Goal: Task Accomplishment & Management: Manage account settings

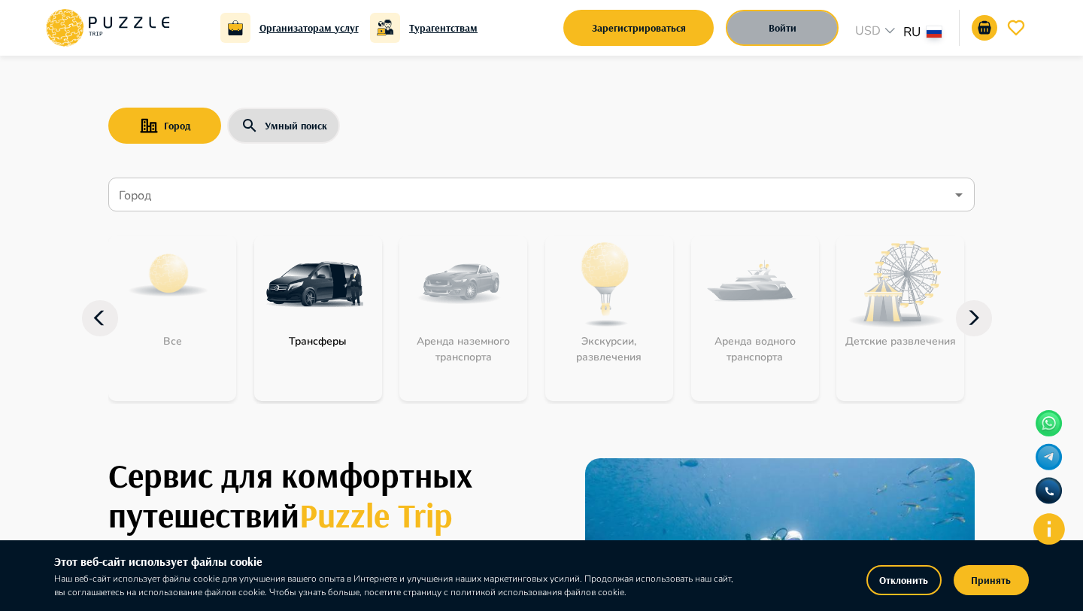
click at [744, 32] on button "Войти" at bounding box center [782, 28] width 113 height 36
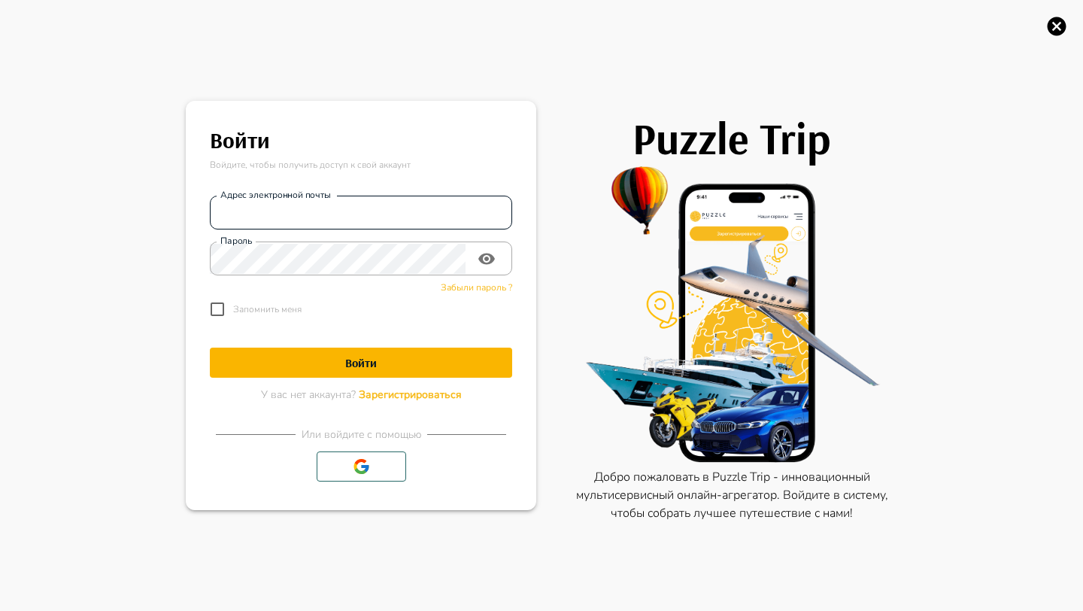
click at [357, 212] on input "Адрес электронной почты" at bounding box center [361, 213] width 302 height 30
type input "**********"
click at [451, 372] on button "Войти" at bounding box center [361, 362] width 302 height 30
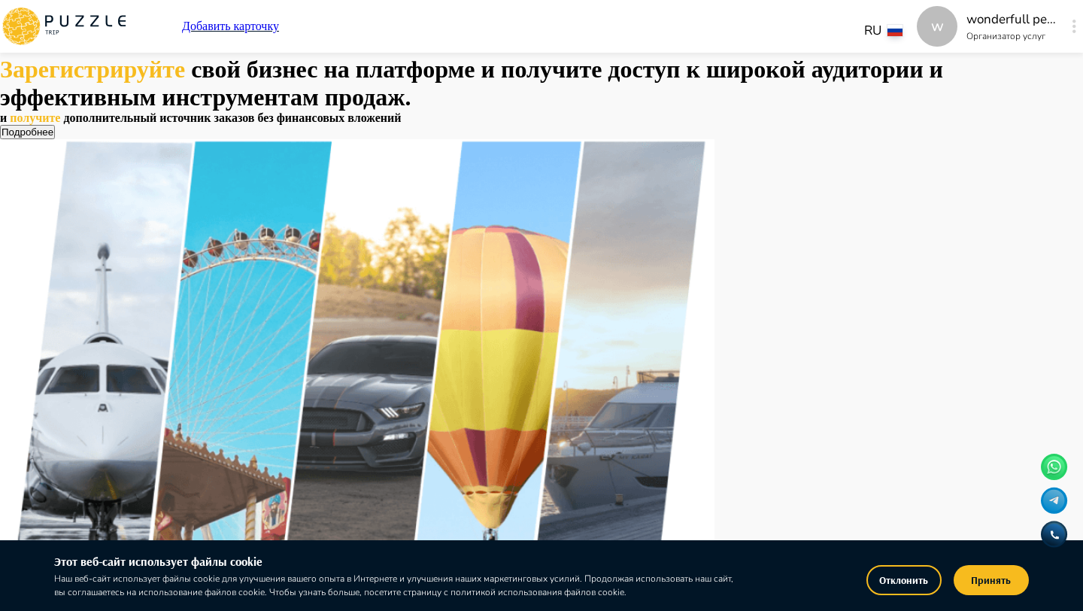
click at [1069, 29] on button "button" at bounding box center [1074, 26] width 11 height 21
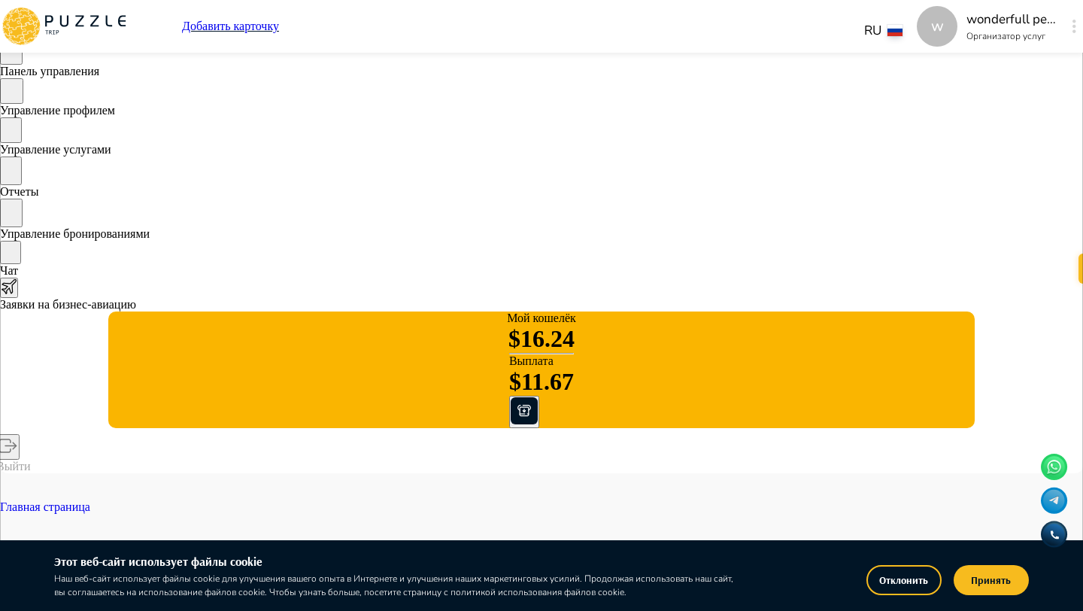
scroll to position [82, 0]
